Goal: Task Accomplishment & Management: Use online tool/utility

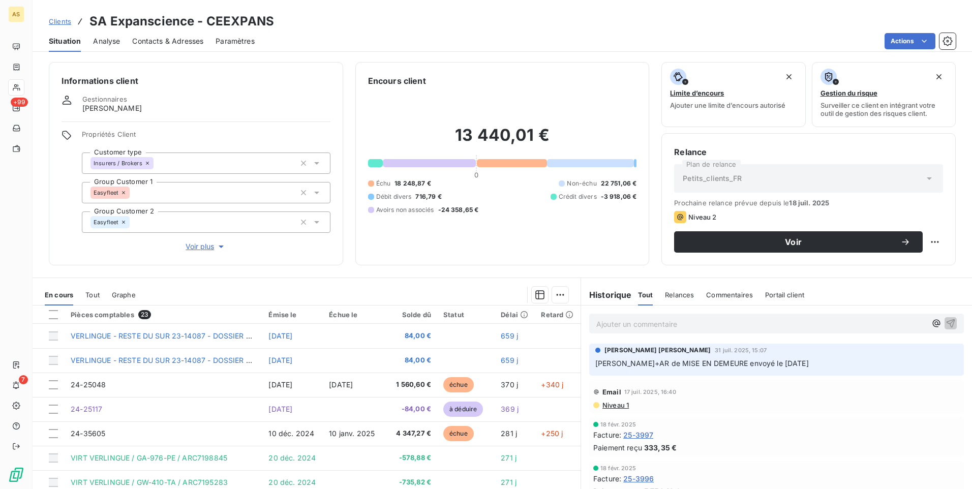
scroll to position [384, 0]
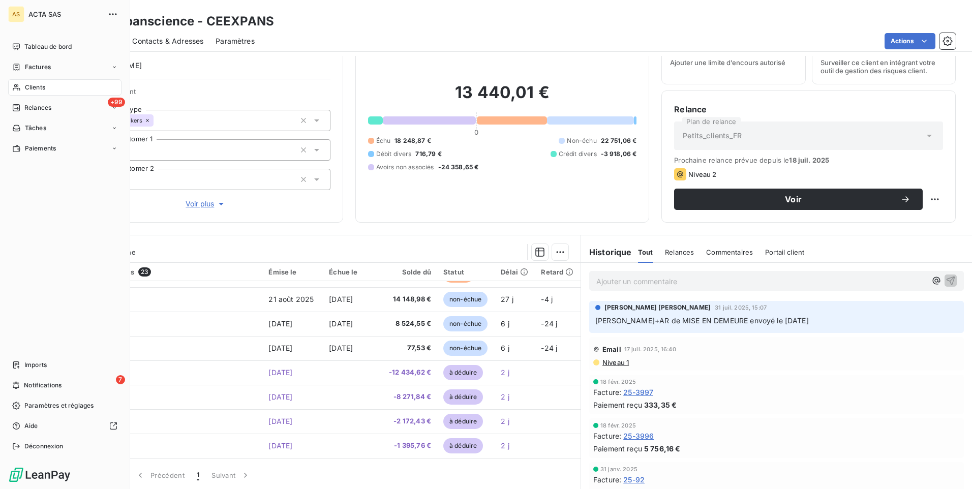
click at [34, 89] on span "Clients" at bounding box center [35, 87] width 20 height 9
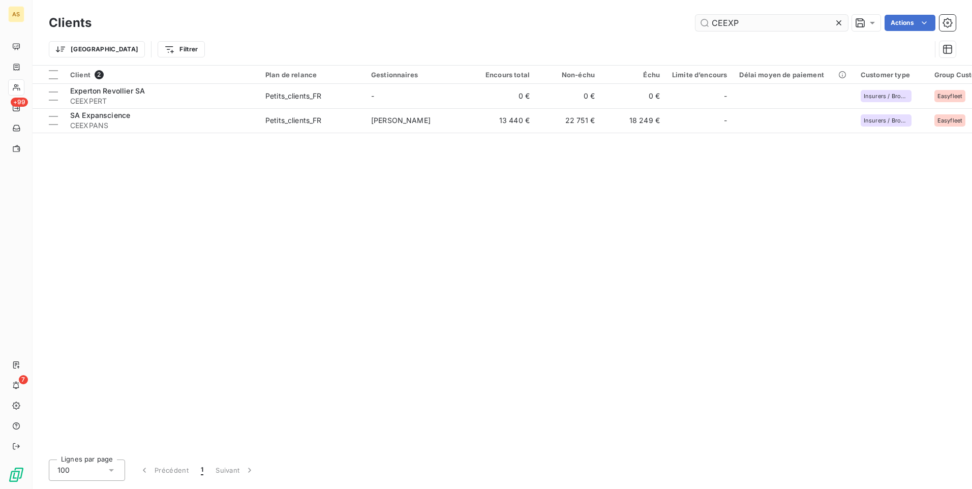
drag, startPoint x: 766, startPoint y: 25, endPoint x: 695, endPoint y: 22, distance: 70.7
click at [695, 22] on input "CEEXP" at bounding box center [771, 23] width 152 height 16
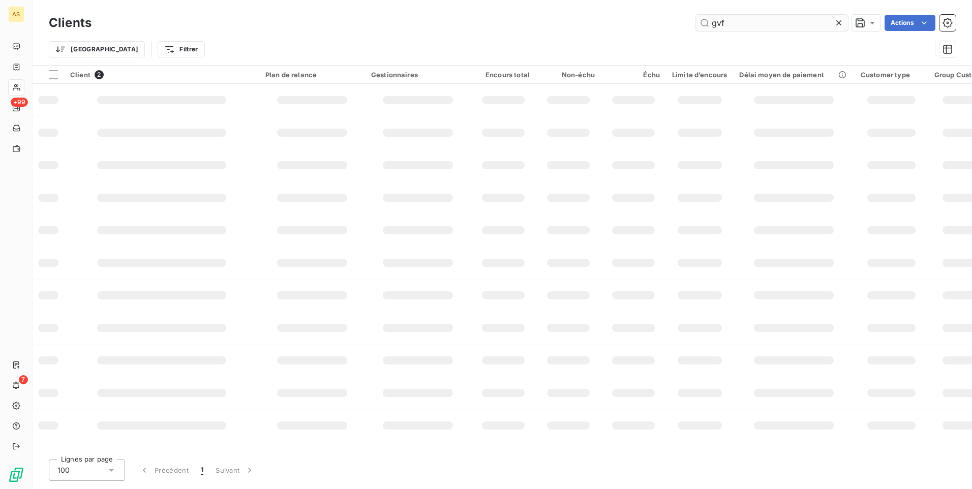
type input "gvf"
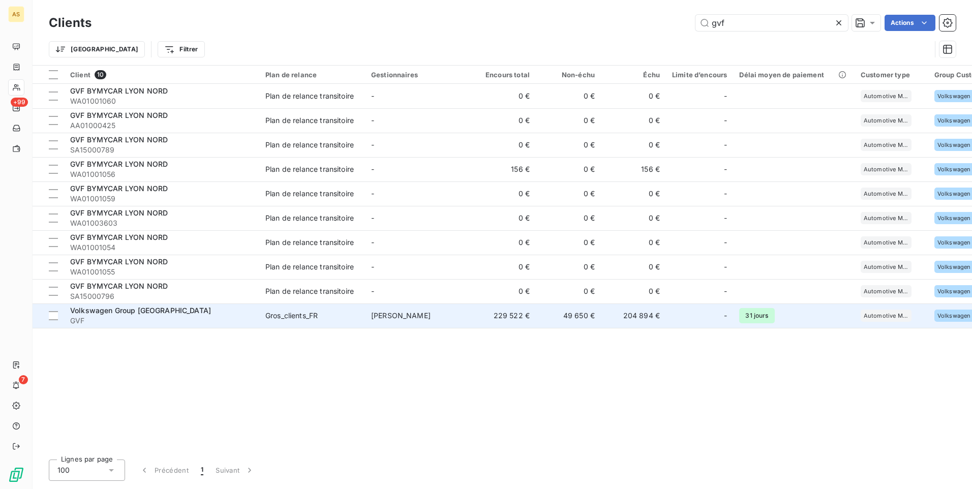
click at [87, 308] on span "Volkswagen Group [GEOGRAPHIC_DATA]" at bounding box center [140, 310] width 141 height 9
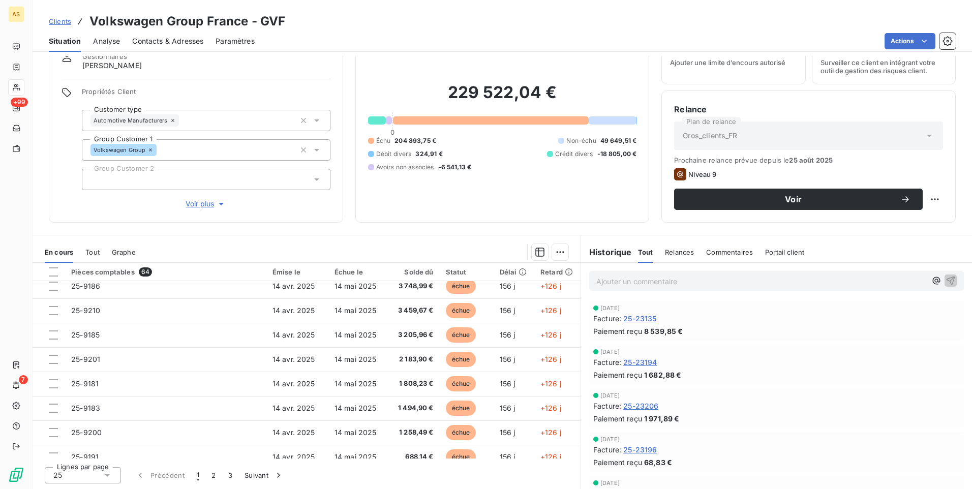
scroll to position [433, 0]
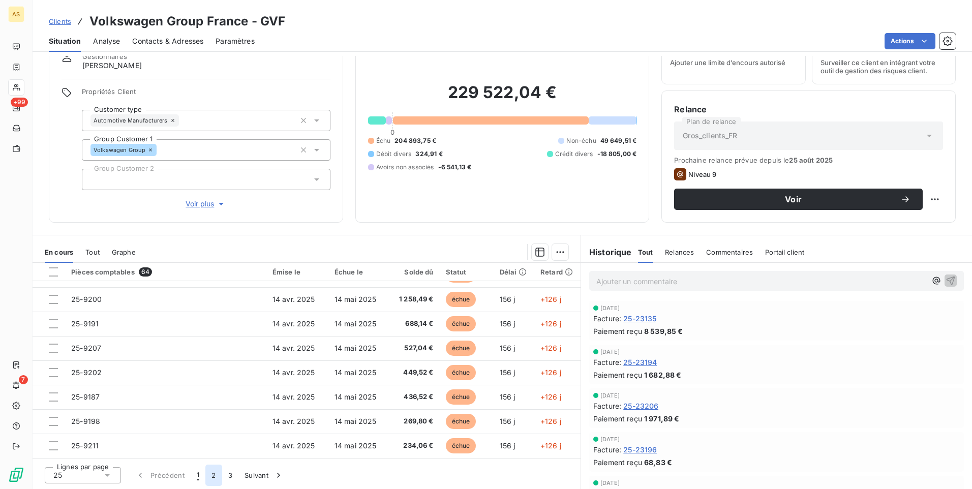
click at [214, 478] on button "2" at bounding box center [213, 475] width 16 height 21
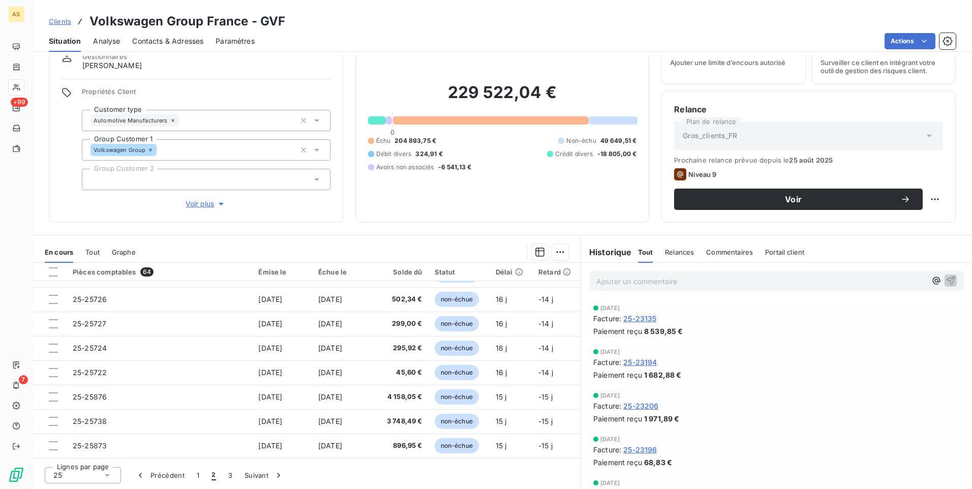
scroll to position [230, 0]
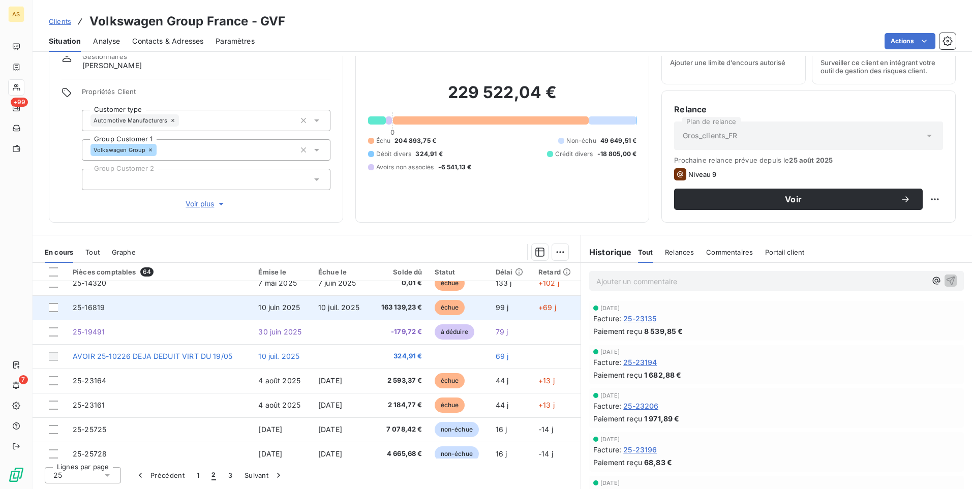
click at [83, 311] on span "25-16819" at bounding box center [89, 307] width 32 height 9
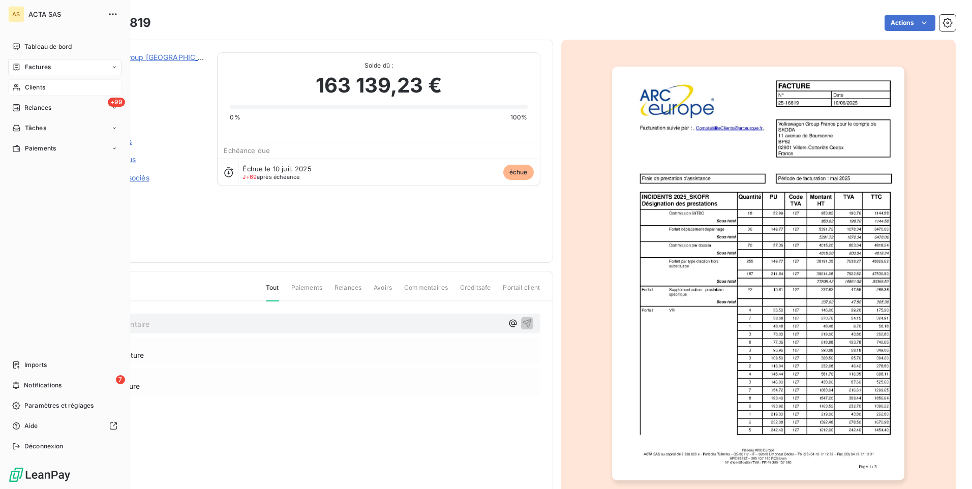
click at [32, 62] on div "Factures" at bounding box center [64, 67] width 113 height 16
click at [39, 84] on span "Clients" at bounding box center [35, 87] width 20 height 9
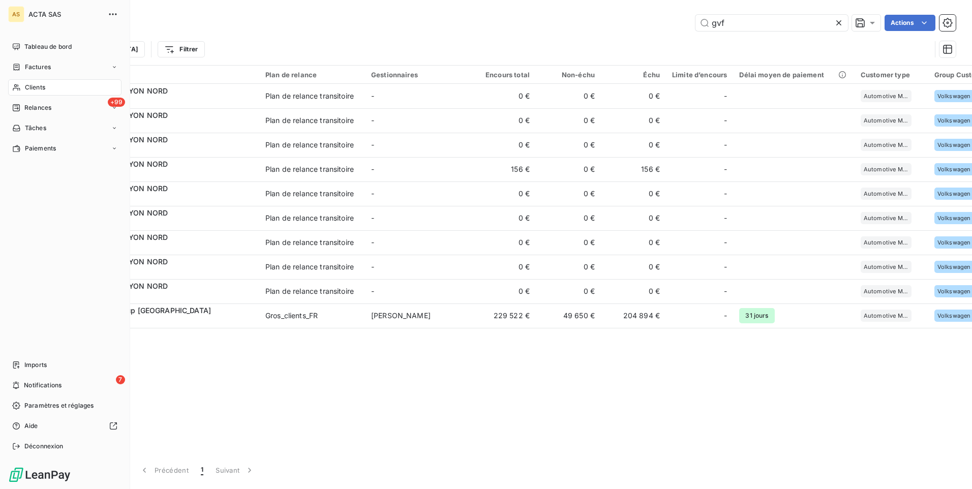
drag, startPoint x: 15, startPoint y: 65, endPoint x: 305, endPoint y: 29, distance: 291.9
click at [16, 65] on icon at bounding box center [16, 67] width 9 height 8
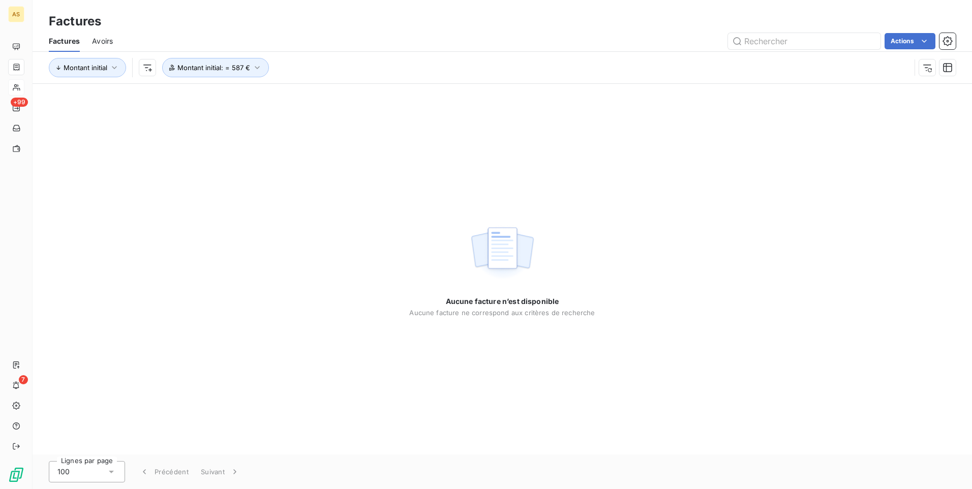
click at [742, 20] on div "Factures" at bounding box center [502, 21] width 939 height 18
click at [749, 42] on input "text" at bounding box center [804, 41] width 152 height 16
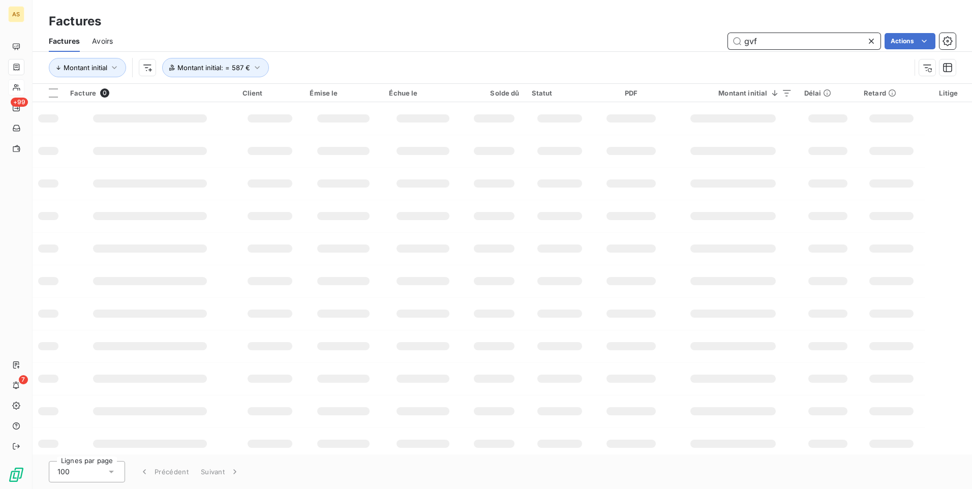
type input "gvf"
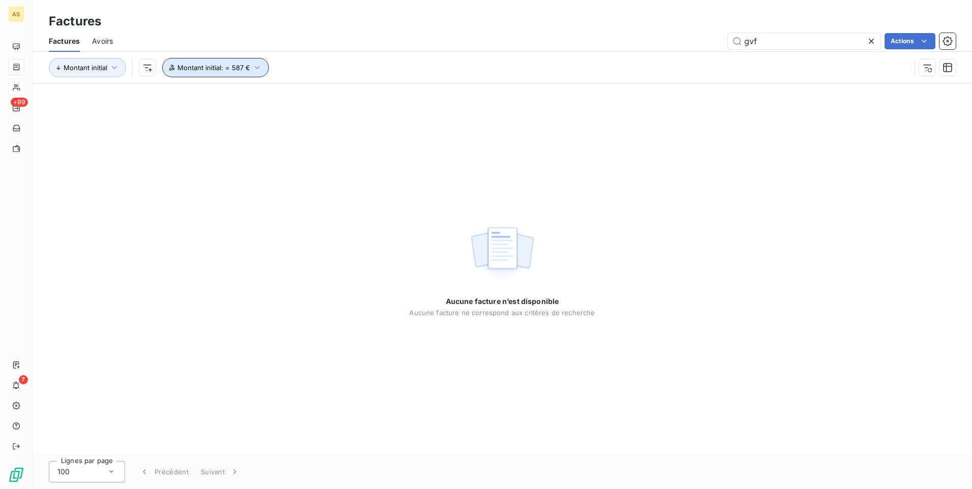
click at [256, 70] on icon "button" at bounding box center [257, 68] width 10 height 10
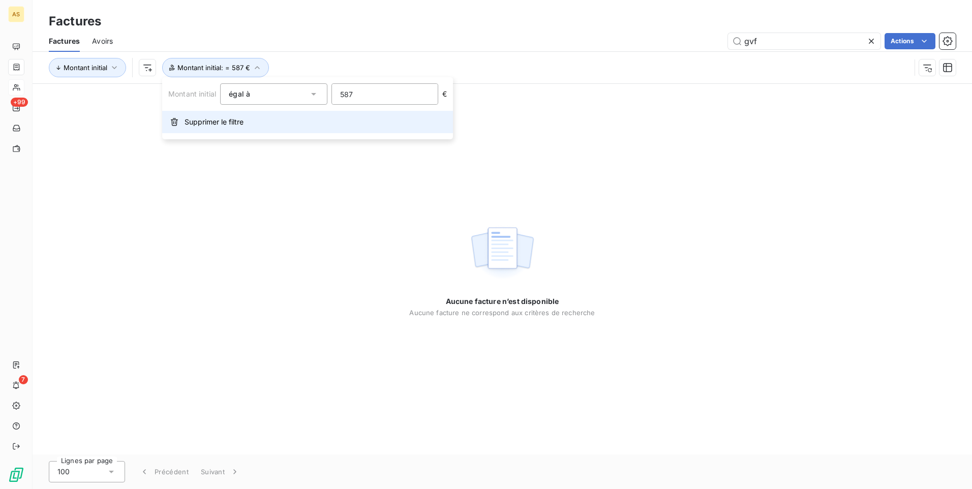
click at [211, 122] on span "Supprimer le filtre" at bounding box center [213, 122] width 59 height 10
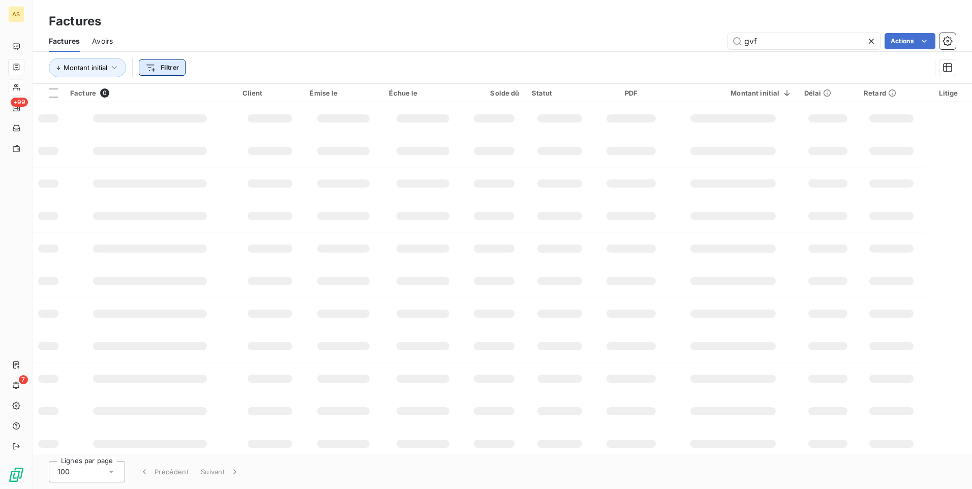
click at [165, 70] on html "AS +99 7 Factures Factures Avoirs gvf Actions Montant initial Filtrer Facture 0…" at bounding box center [486, 244] width 972 height 489
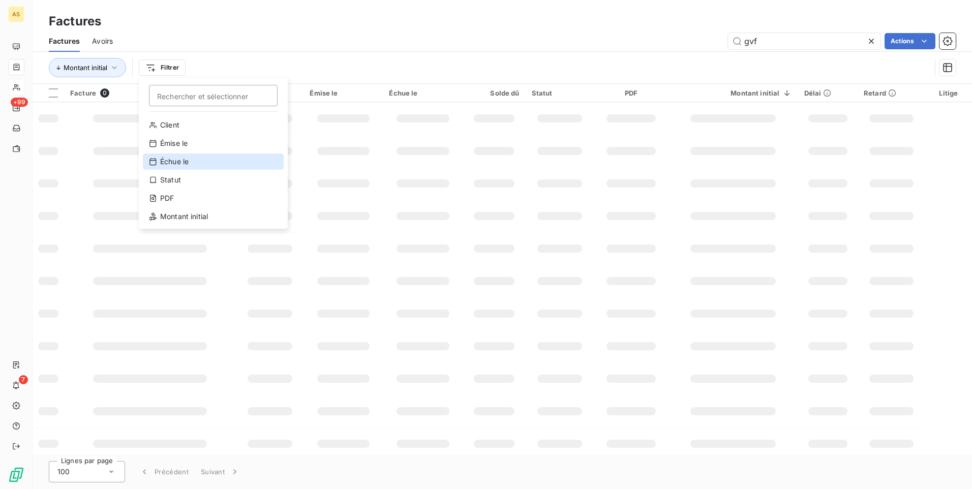
click at [190, 163] on div "Échue le" at bounding box center [213, 161] width 141 height 16
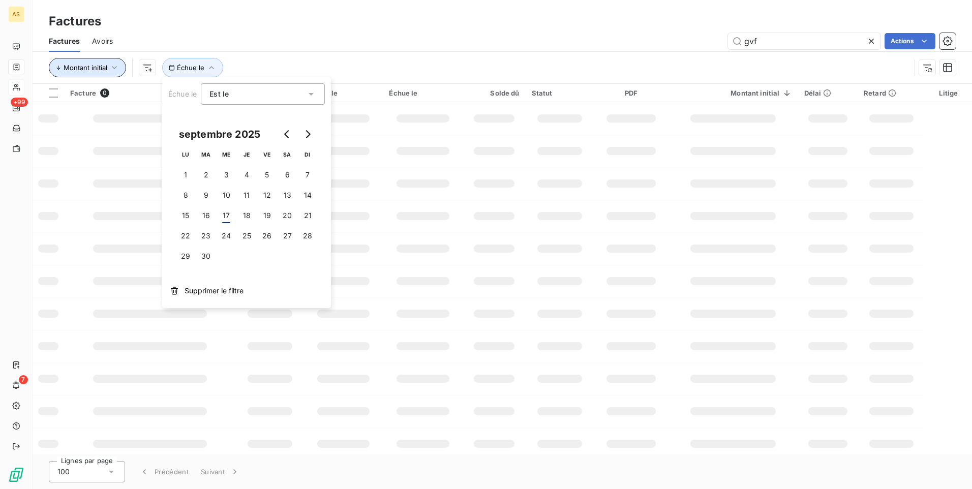
click at [66, 65] on span "Montant initial" at bounding box center [86, 68] width 44 height 8
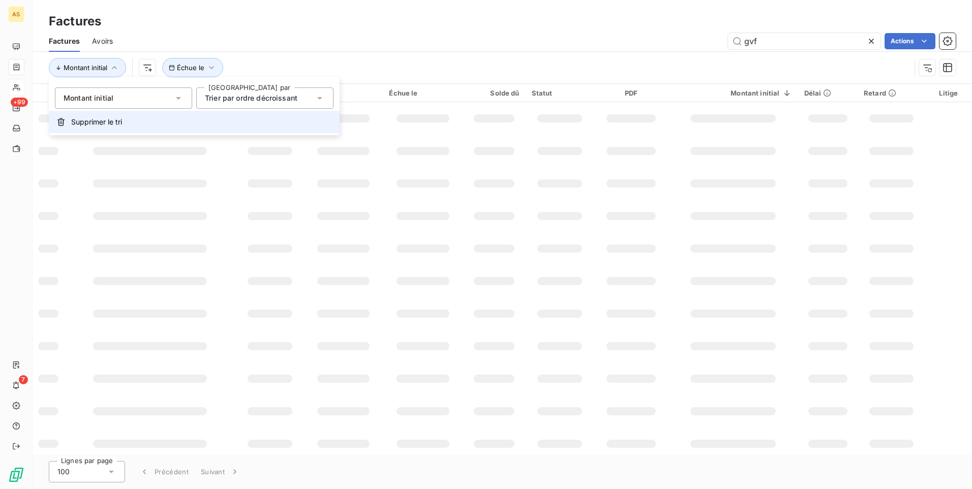
click at [72, 120] on span "Supprimer le tri" at bounding box center [96, 122] width 51 height 10
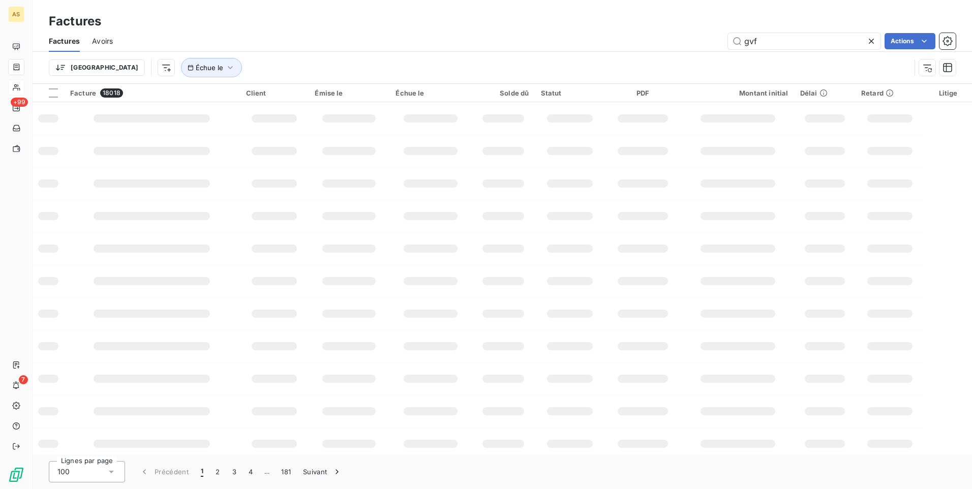
click at [84, 124] on td at bounding box center [152, 118] width 176 height 33
click at [196, 66] on span "Échue le" at bounding box center [209, 68] width 27 height 8
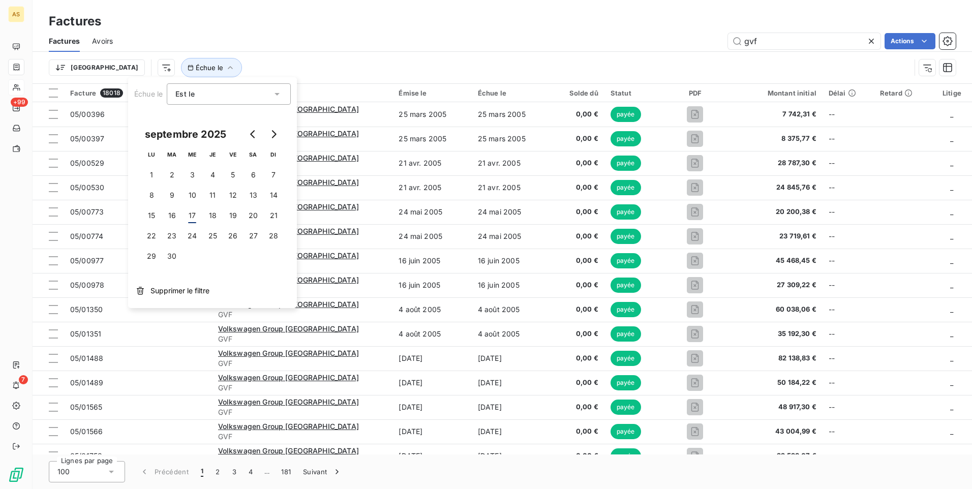
click at [275, 60] on div "Trier Échue le" at bounding box center [479, 67] width 861 height 19
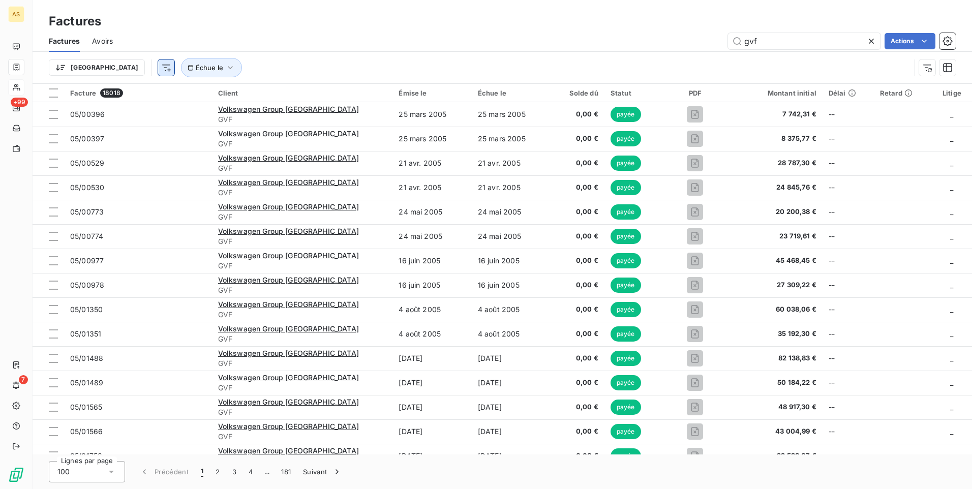
click at [106, 68] on html "AS +99 7 Factures Factures Avoirs gvf Actions Trier Échue le Facture 18018 Clie…" at bounding box center [486, 244] width 972 height 489
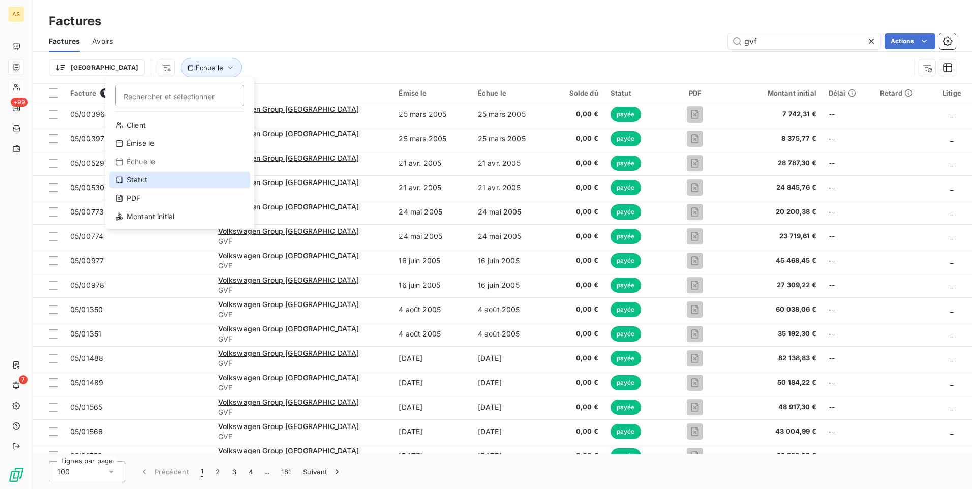
click at [137, 182] on div "Statut" at bounding box center [179, 180] width 141 height 16
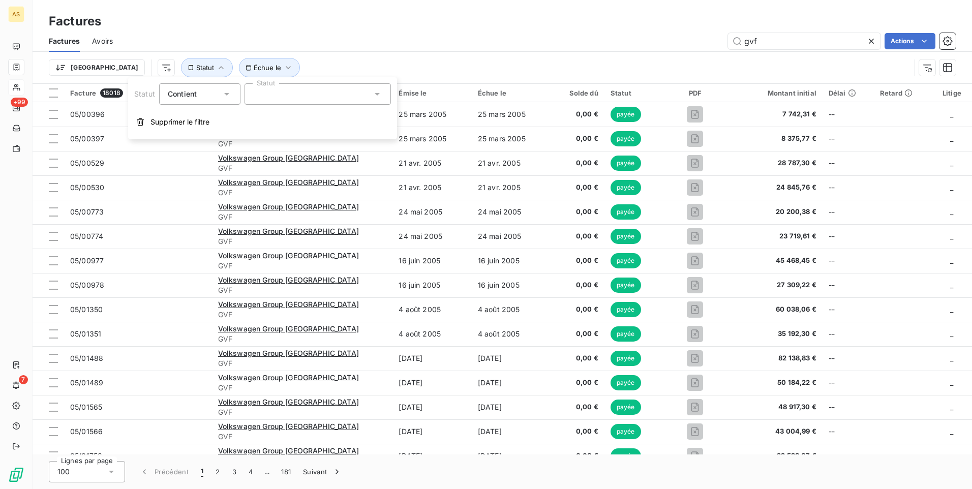
click at [378, 98] on icon at bounding box center [377, 94] width 10 height 10
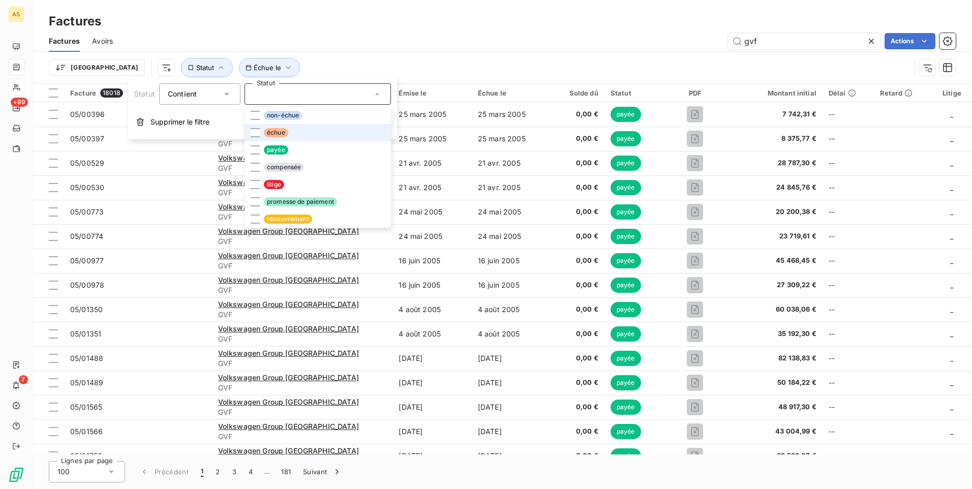
click at [272, 135] on span "échue" at bounding box center [276, 132] width 24 height 9
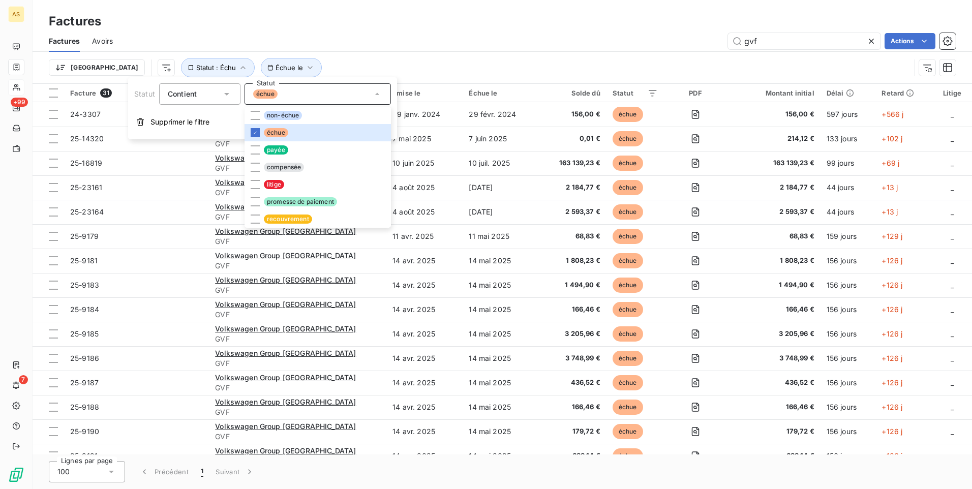
click at [363, 53] on div "Trier Échue le Statut : Échu" at bounding box center [502, 68] width 907 height 32
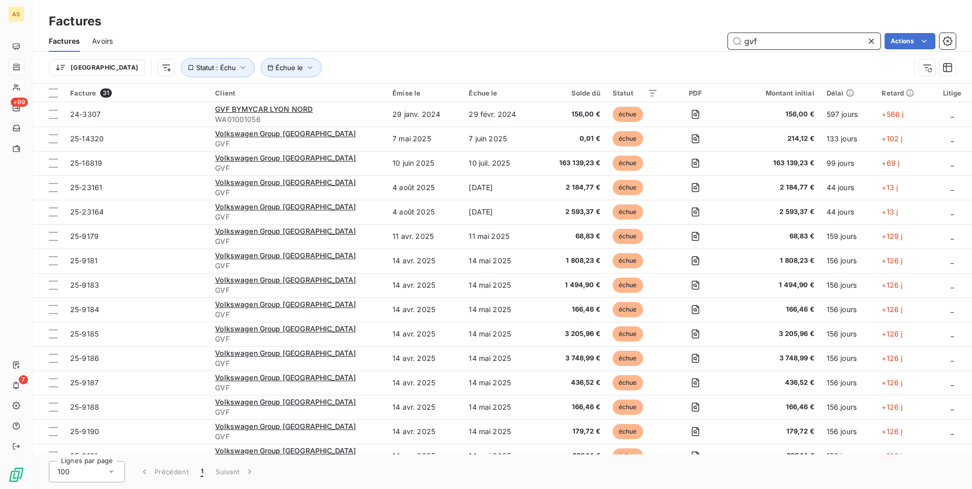
drag, startPoint x: 774, startPoint y: 40, endPoint x: 740, endPoint y: 47, distance: 34.8
click at [740, 47] on input "gvf" at bounding box center [804, 41] width 152 height 16
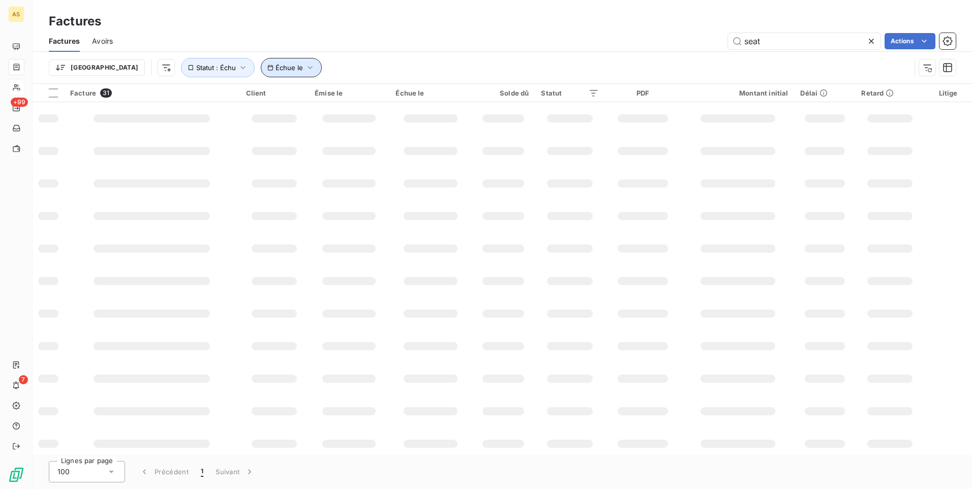
click at [305, 67] on icon "button" at bounding box center [310, 68] width 10 height 10
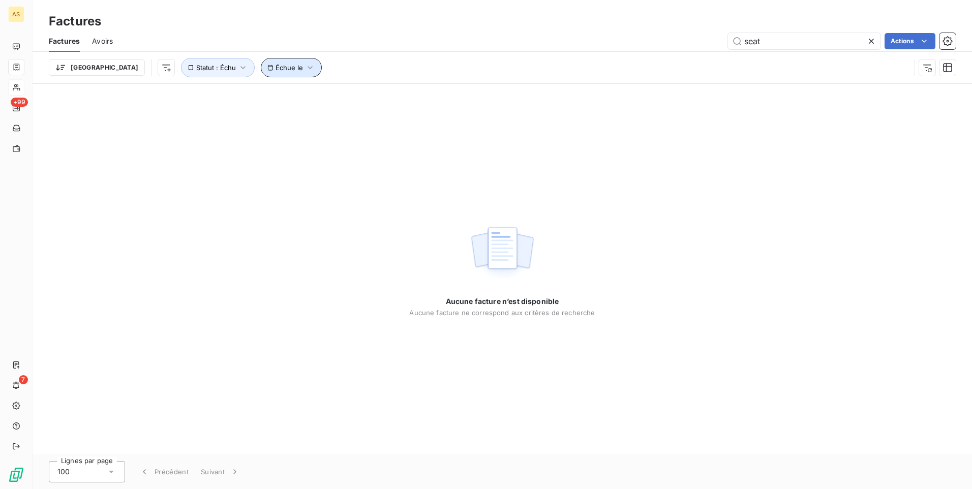
click at [305, 67] on icon "button" at bounding box center [310, 68] width 10 height 10
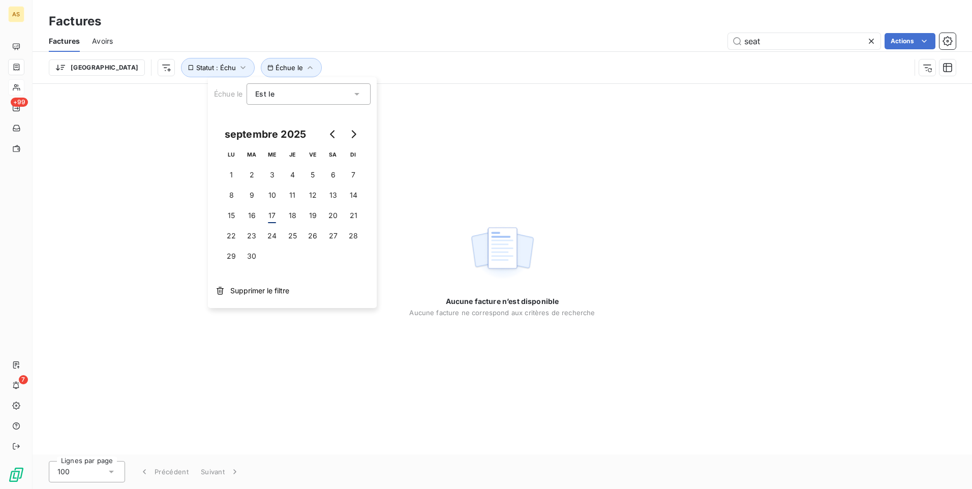
click at [302, 63] on div "Trier Échue le Statut : Échu" at bounding box center [479, 67] width 861 height 19
click at [317, 37] on div "seat Actions" at bounding box center [540, 41] width 830 height 16
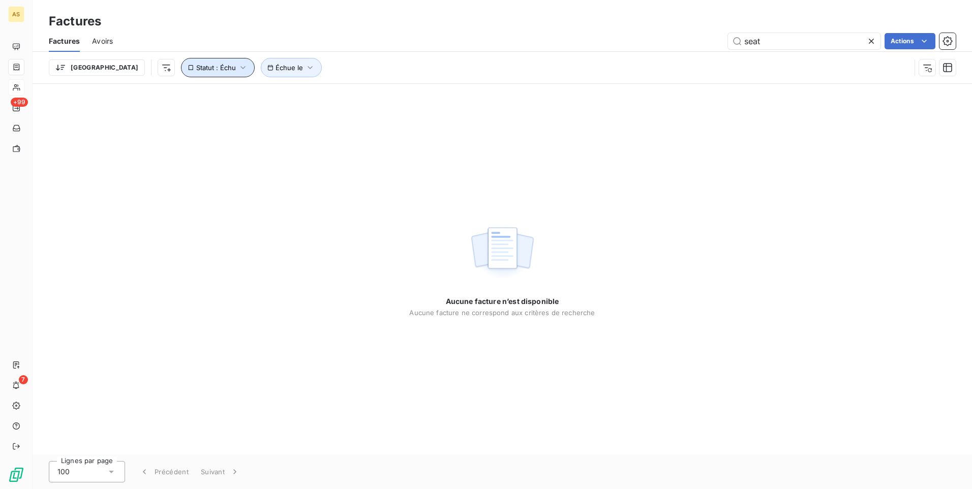
click at [181, 63] on button "Statut : Échu" at bounding box center [218, 67] width 74 height 19
drag, startPoint x: 621, startPoint y: 45, endPoint x: 629, endPoint y: 36, distance: 12.3
click at [622, 45] on div "seat Actions" at bounding box center [540, 41] width 830 height 16
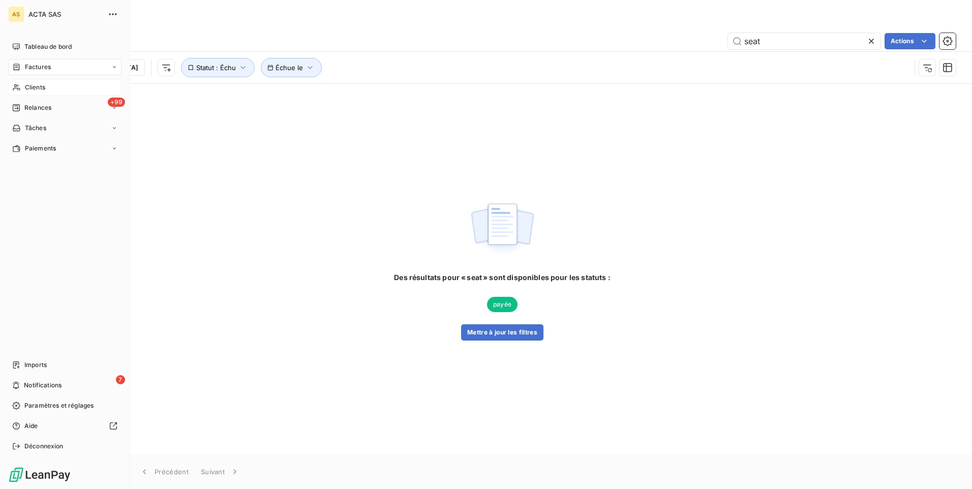
click at [15, 71] on icon at bounding box center [16, 67] width 9 height 8
drag, startPoint x: 52, startPoint y: 81, endPoint x: 277, endPoint y: 55, distance: 227.1
click at [53, 81] on div "Factures" at bounding box center [70, 87] width 101 height 16
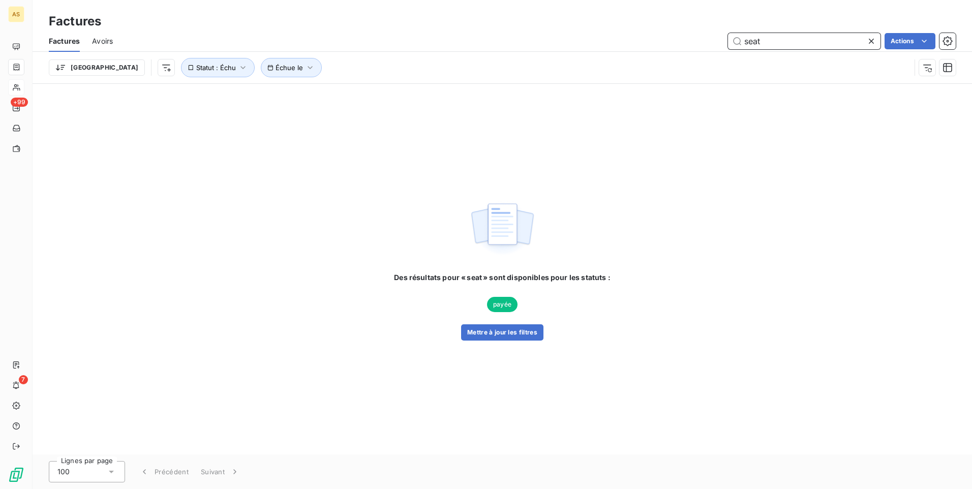
drag, startPoint x: 786, startPoint y: 44, endPoint x: 729, endPoint y: 46, distance: 57.5
click at [729, 46] on input "seat" at bounding box center [804, 41] width 152 height 16
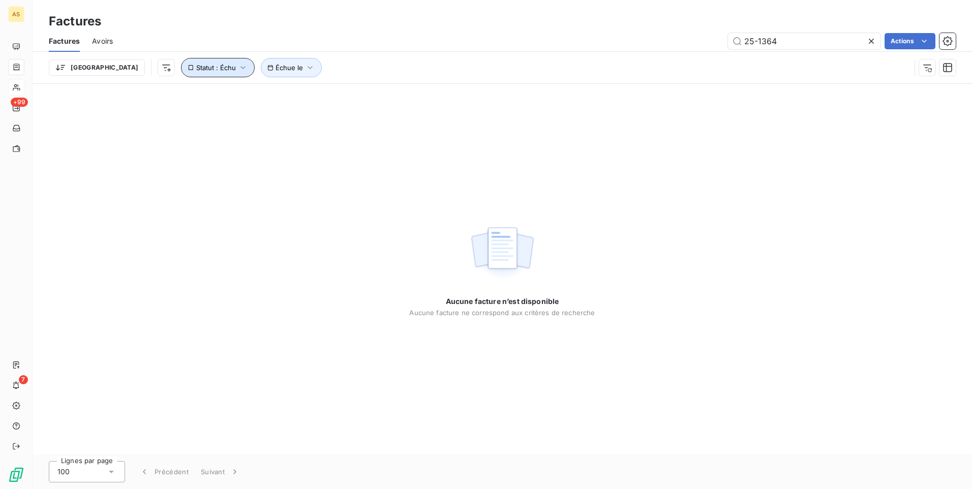
click at [238, 65] on icon "button" at bounding box center [243, 68] width 10 height 10
click at [377, 92] on icon at bounding box center [377, 94] width 10 height 10
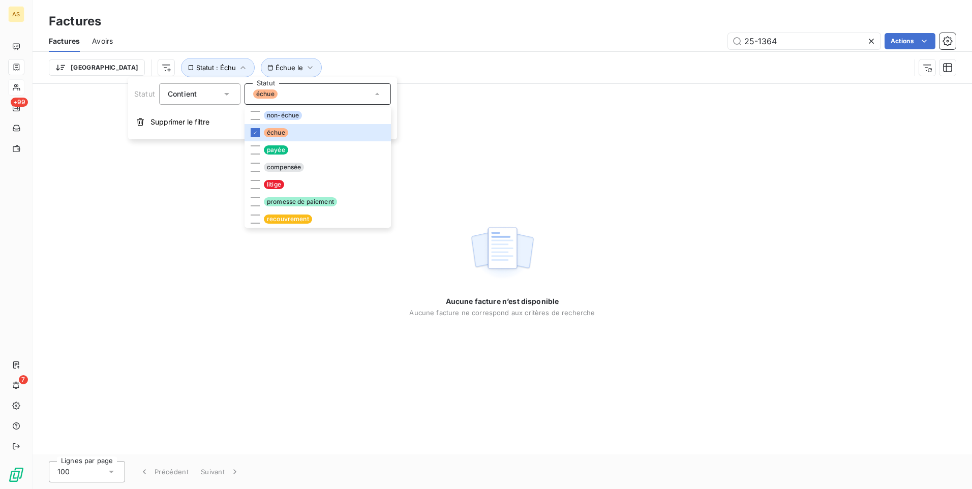
drag, startPoint x: 804, startPoint y: 27, endPoint x: 788, endPoint y: 33, distance: 17.2
click at [804, 28] on div "Factures" at bounding box center [502, 21] width 939 height 18
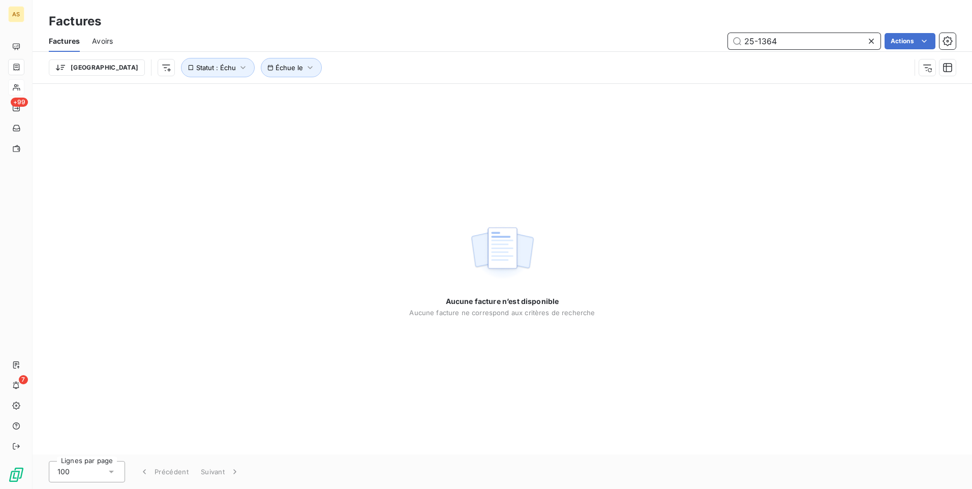
click at [761, 38] on input "25-1364" at bounding box center [804, 41] width 152 height 16
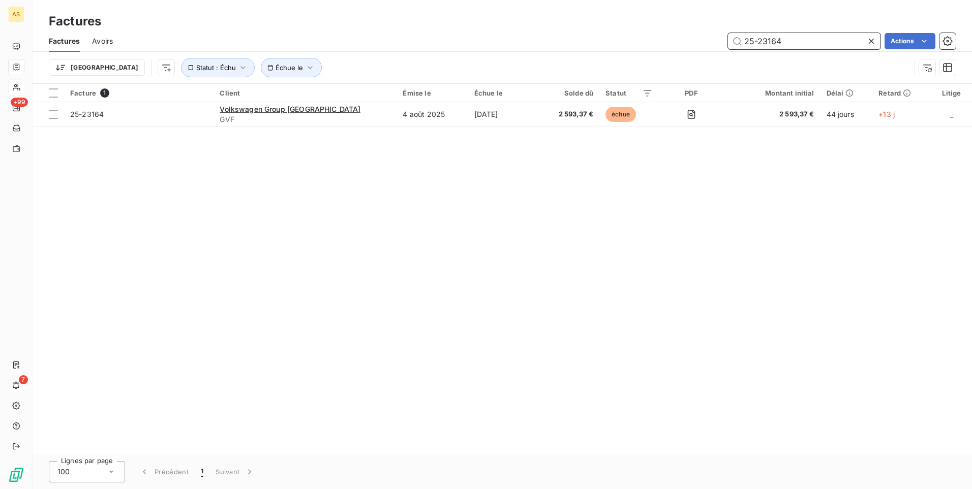
type input "25-23164"
click at [914, 349] on div "Facture 1 Client Émise le Échue le Solde dû Statut PDF Montant initial Délai Re…" at bounding box center [502, 269] width 939 height 370
drag, startPoint x: 647, startPoint y: 227, endPoint x: 620, endPoint y: 399, distance: 174.4
click at [645, 232] on div "Facture 1 Client Émise le Échue le Solde dû Statut PDF Montant initial Délai Re…" at bounding box center [502, 269] width 939 height 370
